Goal: Information Seeking & Learning: Learn about a topic

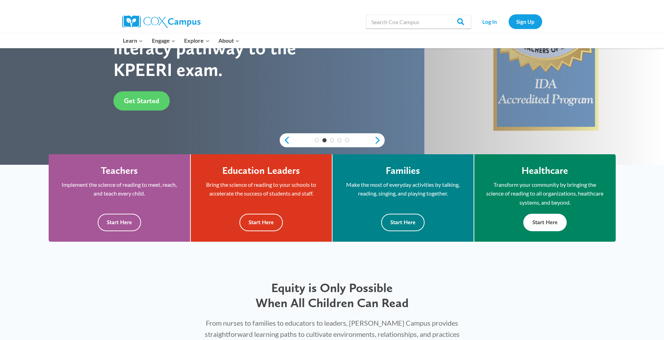
scroll to position [140, 0]
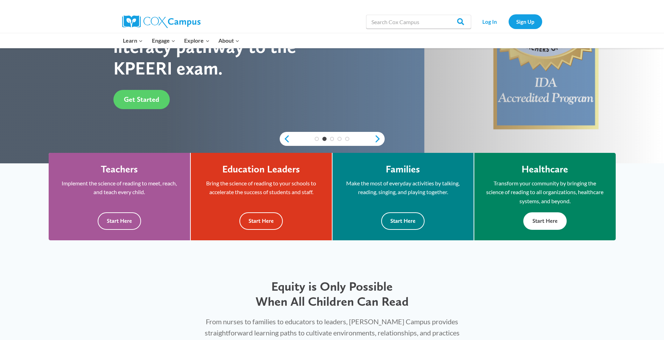
click at [541, 222] on button "Start Here" at bounding box center [544, 220] width 43 height 17
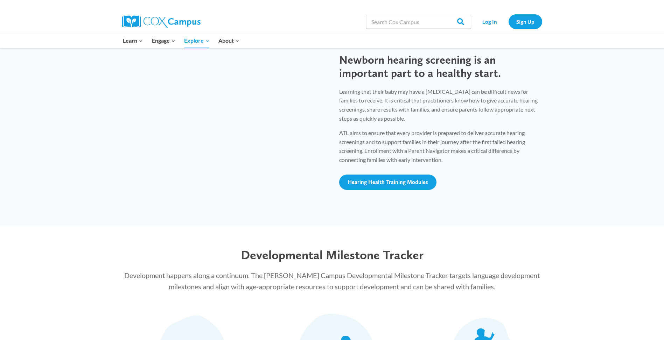
scroll to position [630, 0]
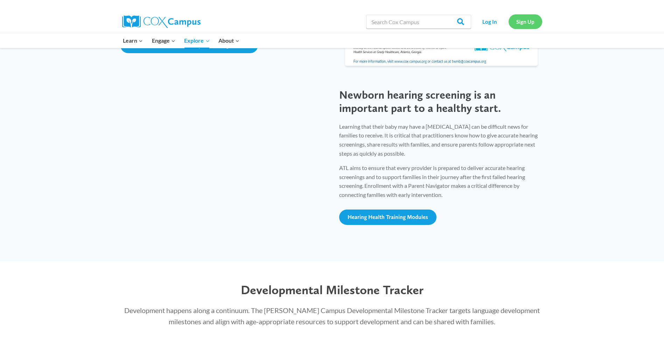
click at [531, 20] on link "Sign Up" at bounding box center [525, 21] width 34 height 14
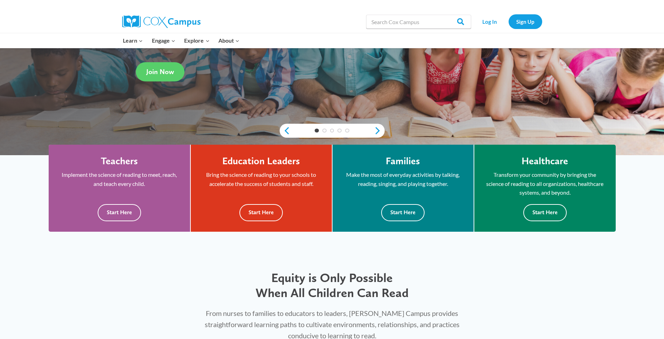
scroll to position [175, 0]
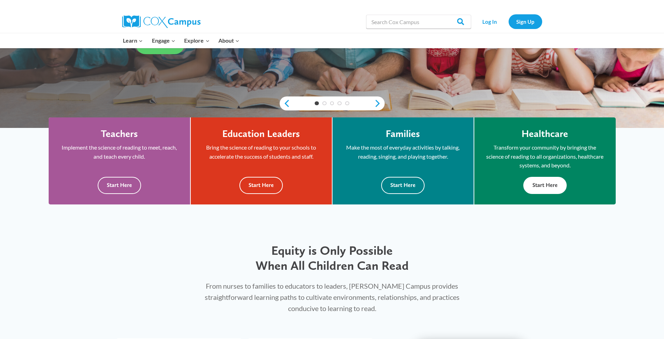
click at [551, 185] on button "Start Here" at bounding box center [544, 185] width 43 height 17
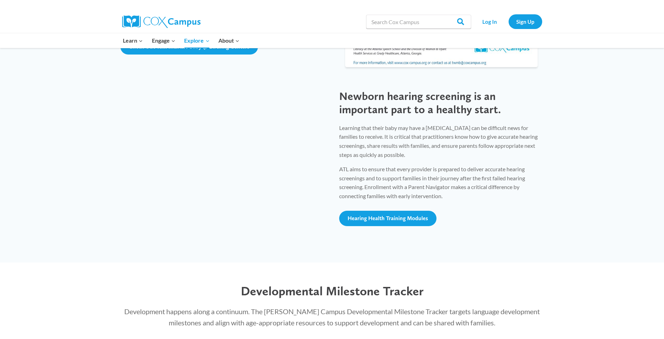
scroll to position [700, 0]
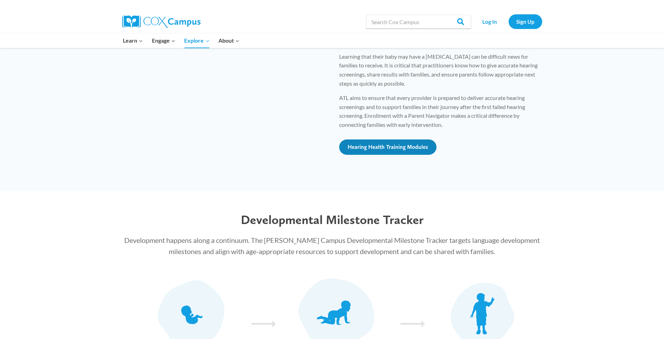
click at [404, 148] on span "Hearing Health Training Modules" at bounding box center [387, 147] width 80 height 7
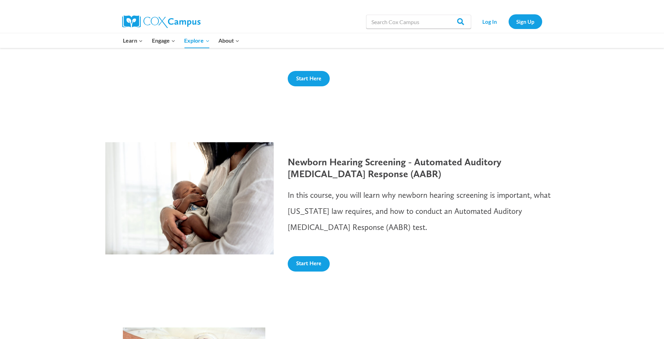
scroll to position [525, 0]
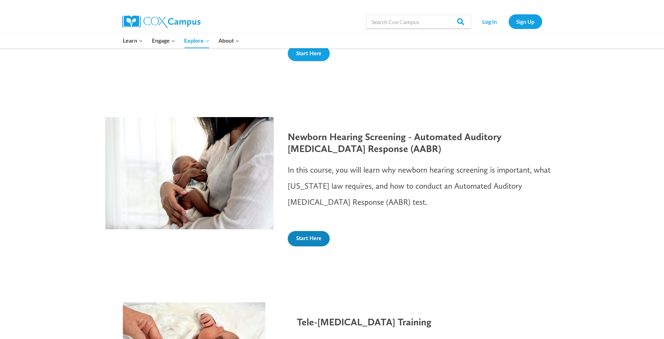
click at [301, 238] on span "Start Here" at bounding box center [308, 238] width 25 height 7
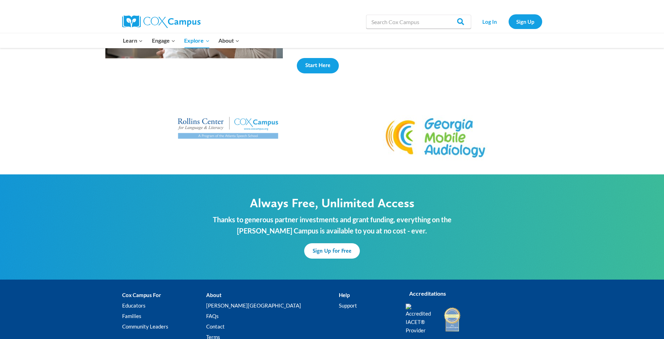
scroll to position [1073, 0]
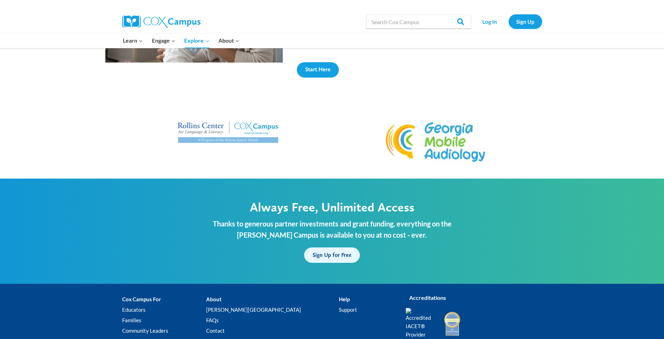
click at [330, 256] on span "Sign Up for Free" at bounding box center [331, 255] width 39 height 7
